Goal: Navigation & Orientation: Find specific page/section

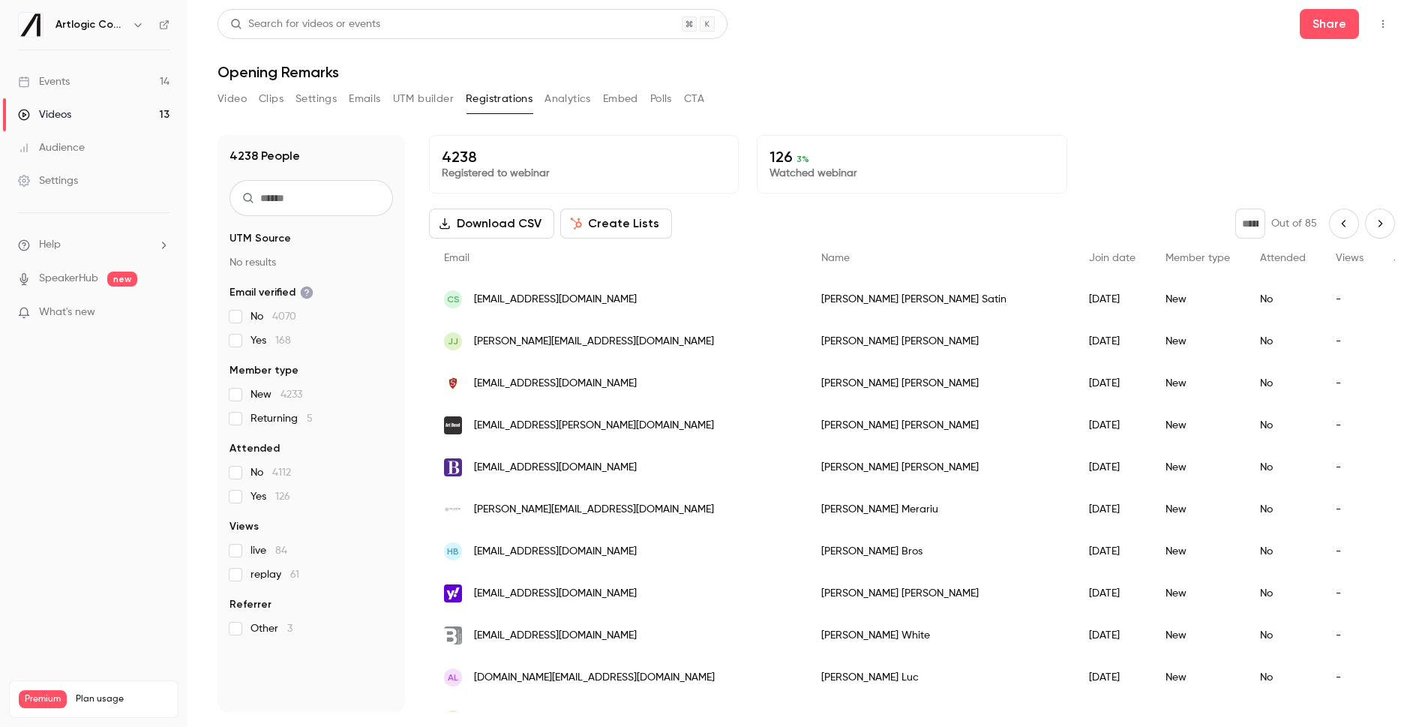
click at [88, 106] on link "Videos 13" at bounding box center [93, 114] width 187 height 33
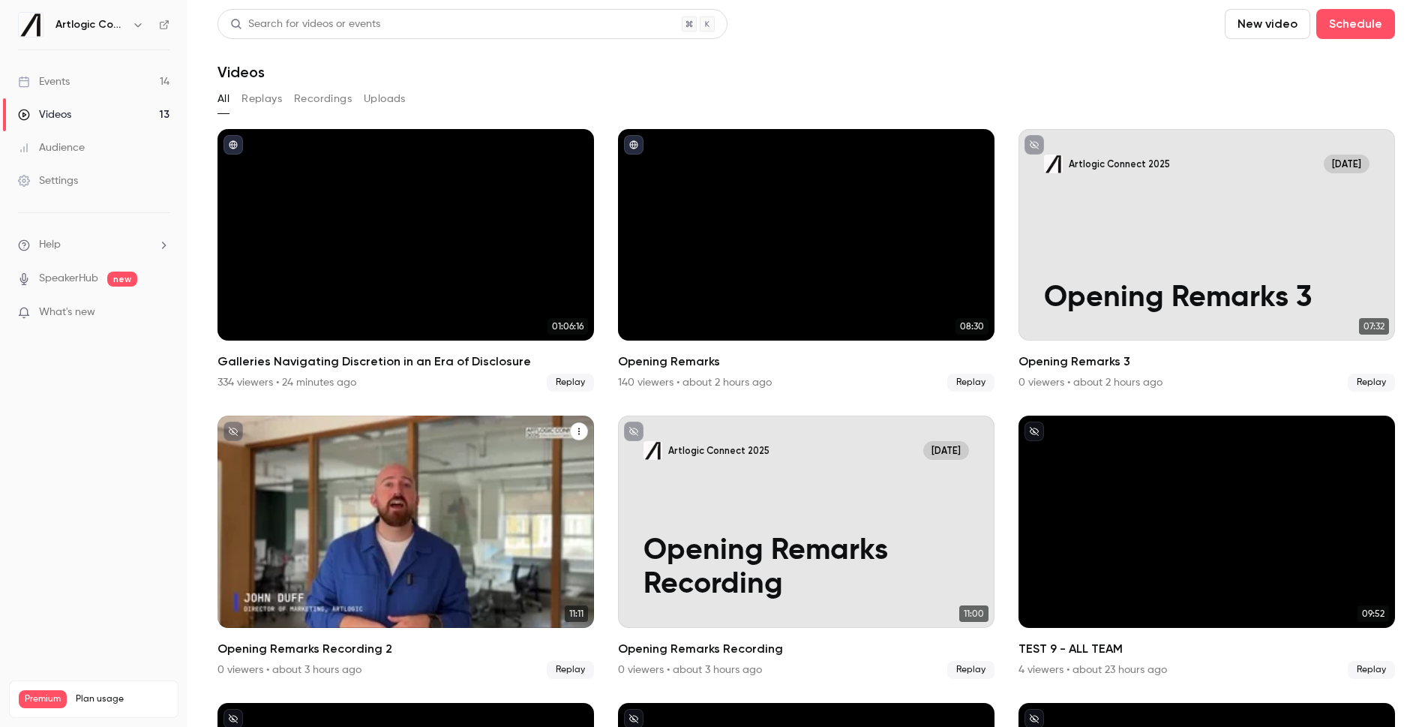
scroll to position [1, 0]
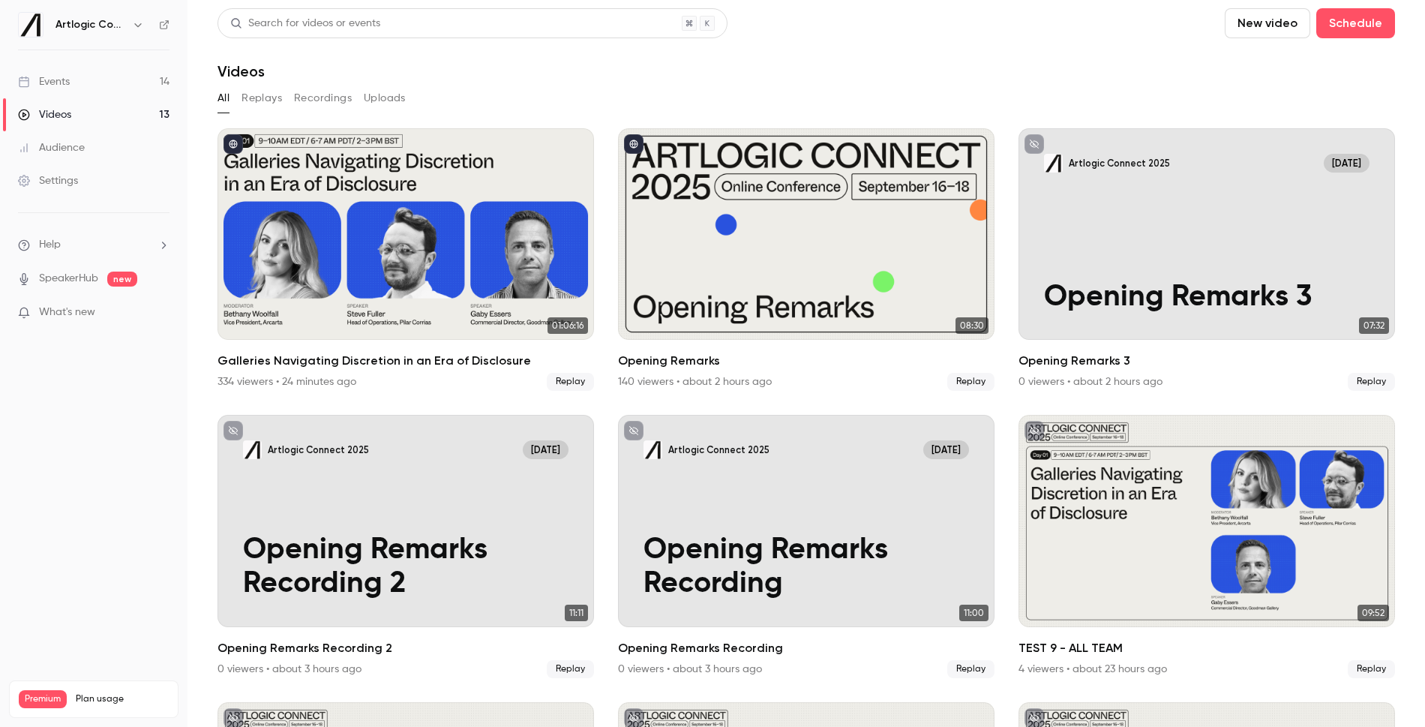
click at [75, 77] on link "Events 14" at bounding box center [93, 81] width 187 height 33
